Goal: Navigation & Orientation: Find specific page/section

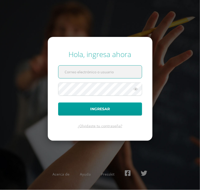
click at [78, 73] on input "text" at bounding box center [100, 72] width 84 height 13
type input "[EMAIL_ADDRESS][DOMAIN_NAME]"
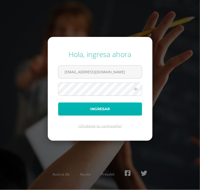
click at [106, 110] on button "Ingresar" at bounding box center [100, 109] width 84 height 13
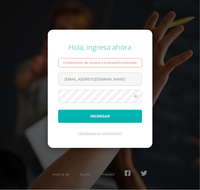
click at [93, 114] on button "Ingresar" at bounding box center [100, 116] width 84 height 13
click at [77, 112] on button "Ingresar" at bounding box center [100, 116] width 84 height 13
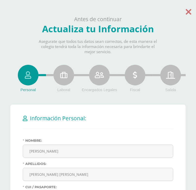
click at [189, 11] on icon at bounding box center [189, 11] width 6 height 9
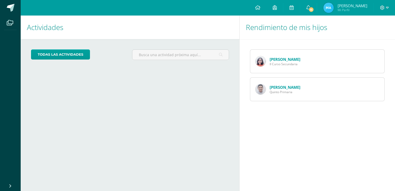
click at [200, 87] on link "[PERSON_NAME]" at bounding box center [285, 87] width 31 height 5
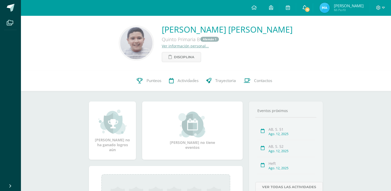
click at [303, 7] on link "15" at bounding box center [305, 8] width 17 height 16
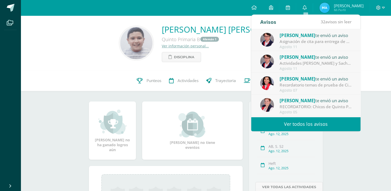
click at [297, 36] on span "[PERSON_NAME]" at bounding box center [297, 35] width 35 height 6
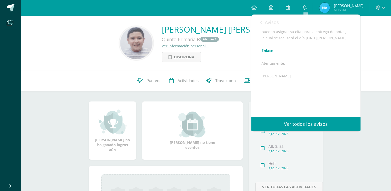
scroll to position [74, 0]
click at [270, 49] on link "Enlace" at bounding box center [268, 47] width 12 height 5
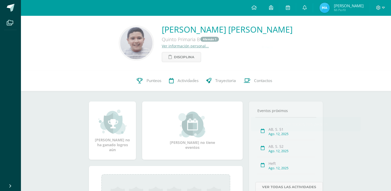
click at [233, 61] on div "Juan Pablo Rolando Fuentes Auyón Quinto Primaria B Alemán 1 Ver información per…" at bounding box center [227, 43] width 131 height 38
click at [384, 7] on icon at bounding box center [383, 7] width 3 height 5
click at [334, 12] on span "María Alejandra Mi Perfil" at bounding box center [342, 8] width 46 height 10
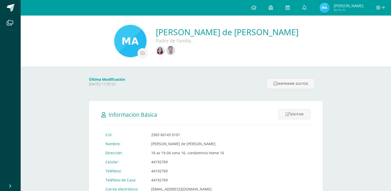
click at [305, 7] on icon at bounding box center [305, 7] width 4 height 5
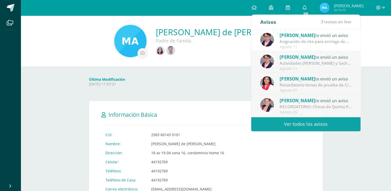
click at [199, 81] on h4 "Última Modificación" at bounding box center [176, 79] width 175 height 5
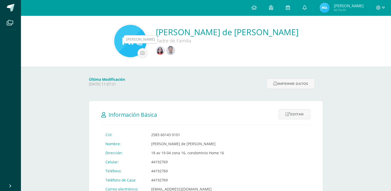
click at [156, 52] on img at bounding box center [160, 50] width 9 height 9
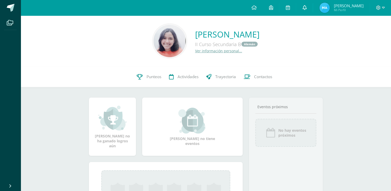
click at [306, 9] on icon at bounding box center [305, 7] width 4 height 5
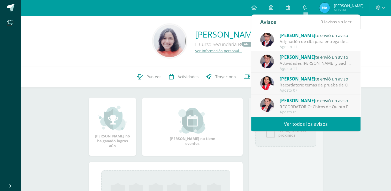
click at [301, 42] on div "Asignación de cita para entrega de notas: Estimados padres de familia: Por este…" at bounding box center [316, 42] width 72 height 6
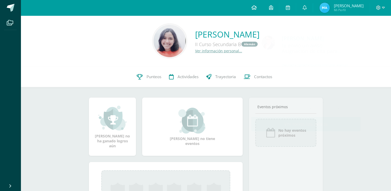
click at [254, 7] on icon at bounding box center [254, 7] width 5 height 5
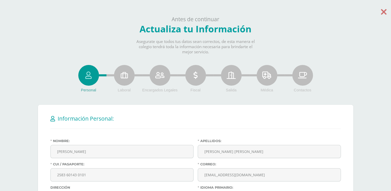
click at [381, 12] on icon at bounding box center [384, 11] width 6 height 9
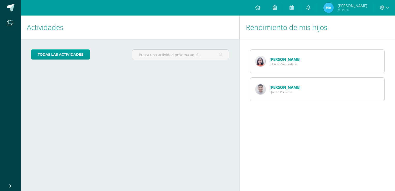
click at [279, 59] on link "Fátima Fuentes" at bounding box center [285, 59] width 31 height 5
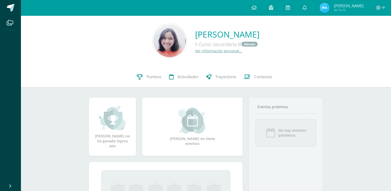
click at [271, 9] on icon at bounding box center [271, 7] width 4 height 5
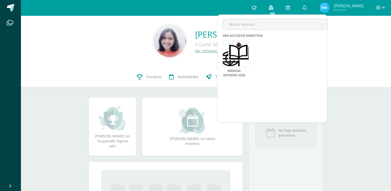
click at [271, 9] on icon at bounding box center [271, 7] width 4 height 5
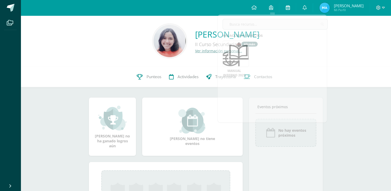
click at [288, 8] on icon at bounding box center [288, 7] width 4 height 5
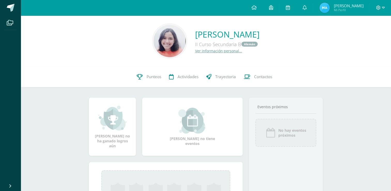
click at [154, 43] on img at bounding box center [170, 41] width 32 height 32
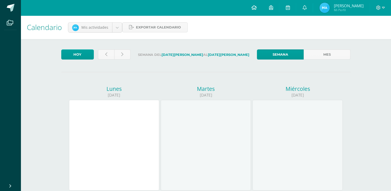
click at [254, 8] on icon at bounding box center [254, 7] width 5 height 5
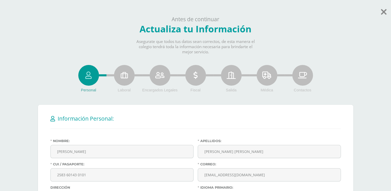
click at [387, 11] on body "Antes de continuar Actualiza tu Información Asegurate que todos tus datos sean …" at bounding box center [195, 183] width 391 height 366
click at [385, 11] on icon at bounding box center [384, 11] width 6 height 9
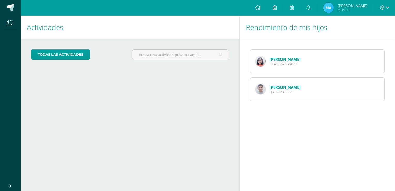
click at [285, 87] on link "[PERSON_NAME]" at bounding box center [285, 87] width 31 height 5
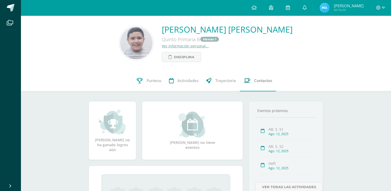
click at [256, 81] on span "Contactos" at bounding box center [263, 80] width 18 height 5
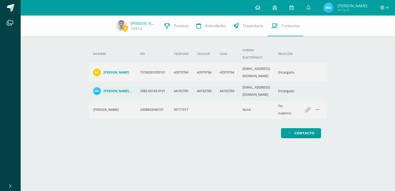
click at [258, 6] on icon at bounding box center [257, 7] width 5 height 5
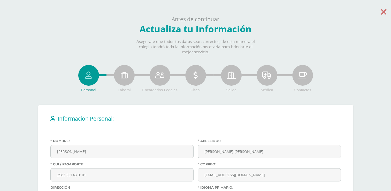
click at [384, 11] on icon at bounding box center [384, 11] width 6 height 9
